Goal: Navigation & Orientation: Go to known website

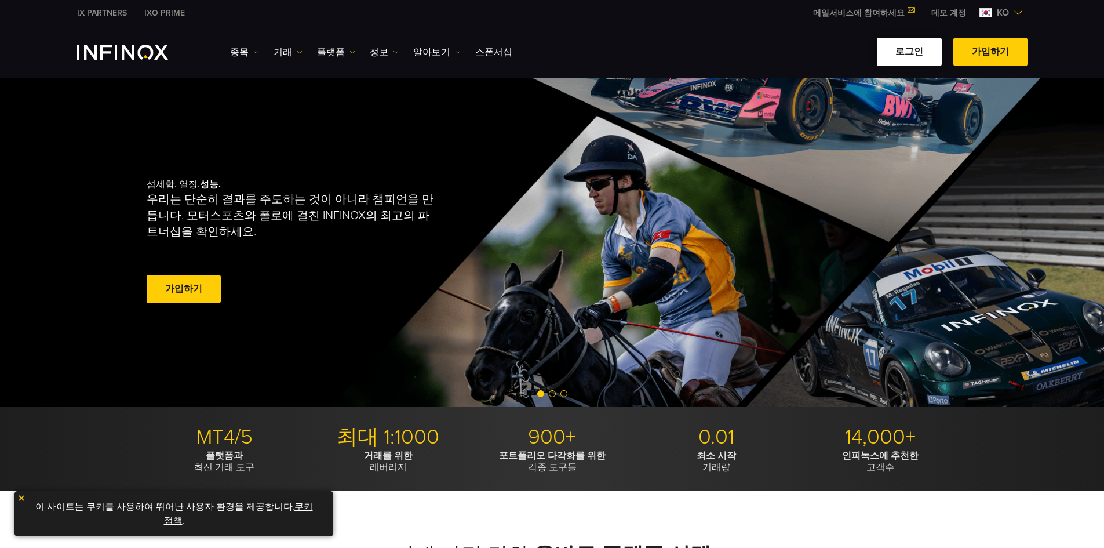
click at [903, 41] on link "로그인" at bounding box center [909, 52] width 65 height 28
click at [923, 56] on link "로그인" at bounding box center [909, 52] width 65 height 28
